Goal: Task Accomplishment & Management: Manage account settings

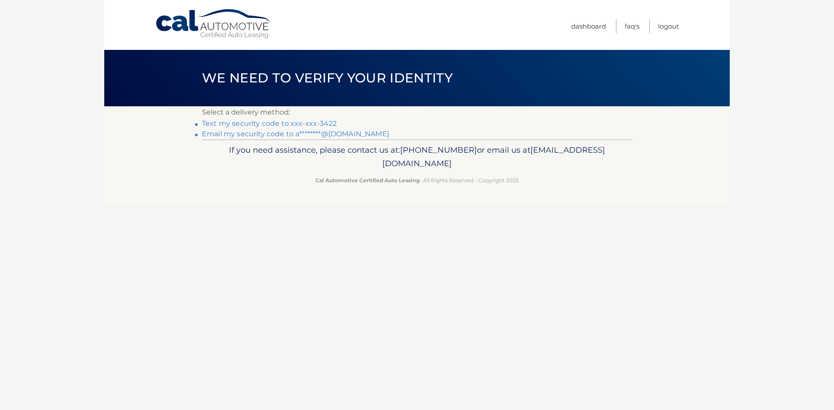
click at [331, 128] on link "Text my security code to xxx-xxx-3422" at bounding box center [269, 123] width 135 height 8
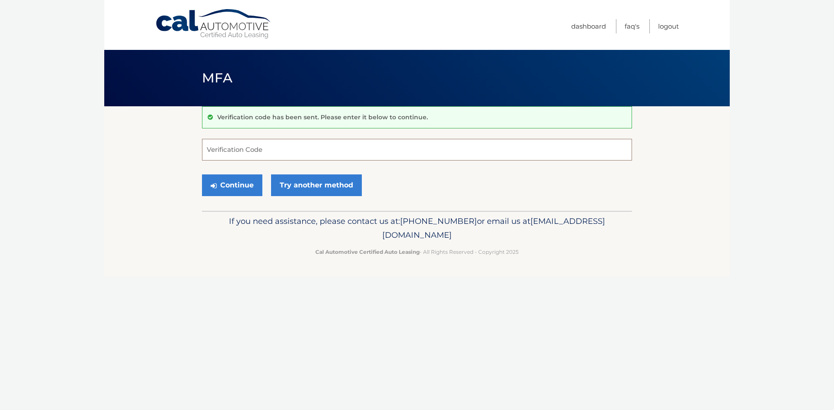
click at [263, 149] on input "Verification Code" at bounding box center [417, 150] width 430 height 22
type input "817085"
click at [241, 189] on button "Continue" at bounding box center [232, 186] width 60 height 22
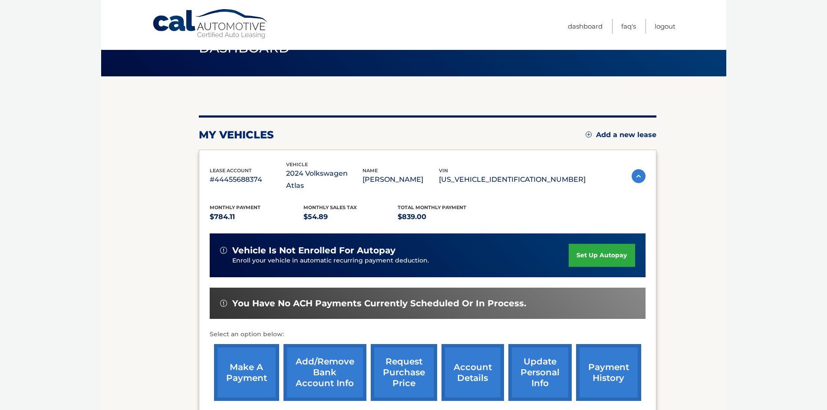
scroll to position [87, 0]
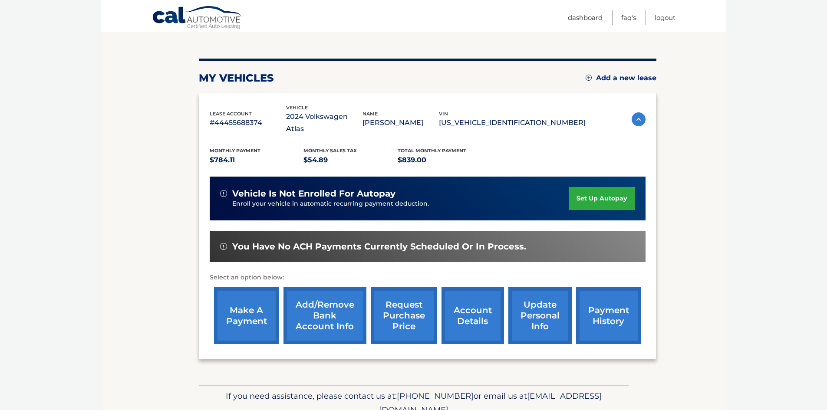
click at [232, 308] on link "make a payment" at bounding box center [246, 316] width 65 height 57
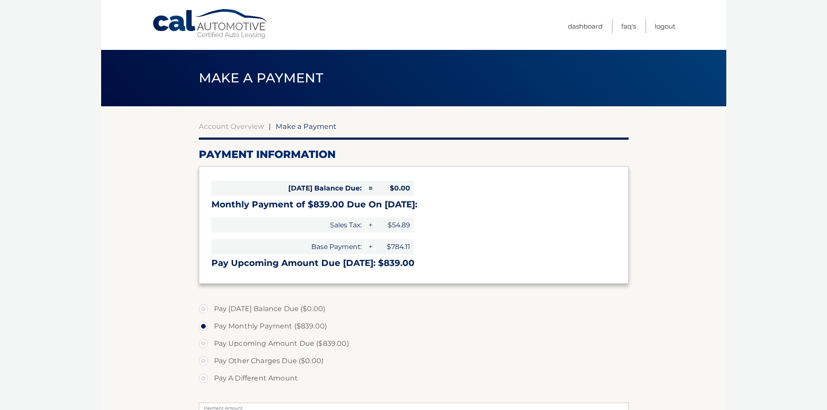
select select "MTFhNDJjYjctMWFiMi00ODVkLTgzODYtNzU3ZmIwYzJkODAz"
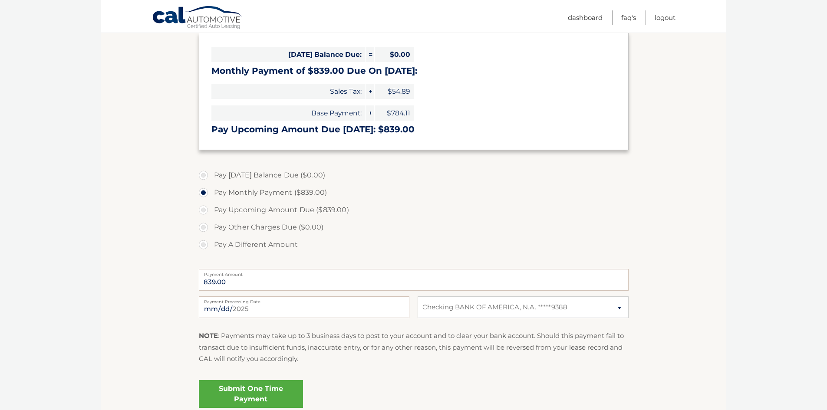
scroll to position [130, 0]
